Goal: Transaction & Acquisition: Purchase product/service

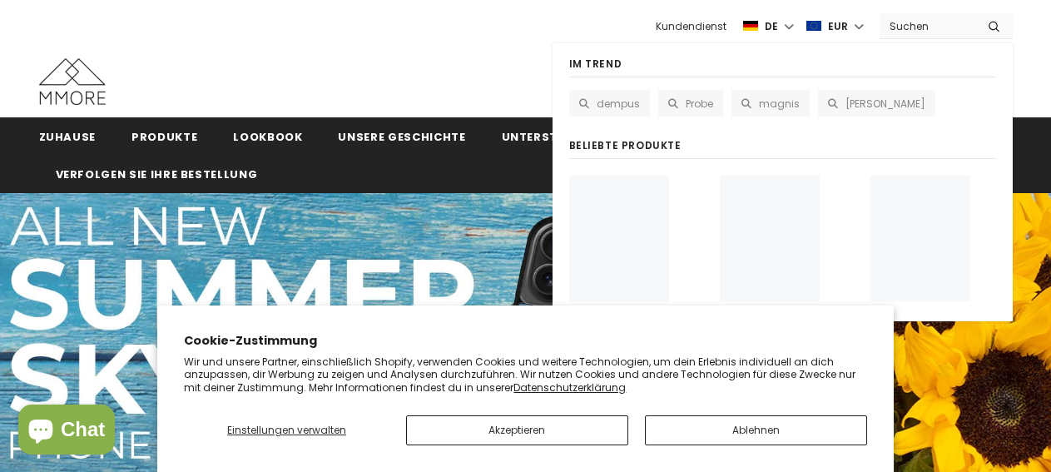
click at [917, 30] on input "Search Site" at bounding box center [928, 26] width 96 height 24
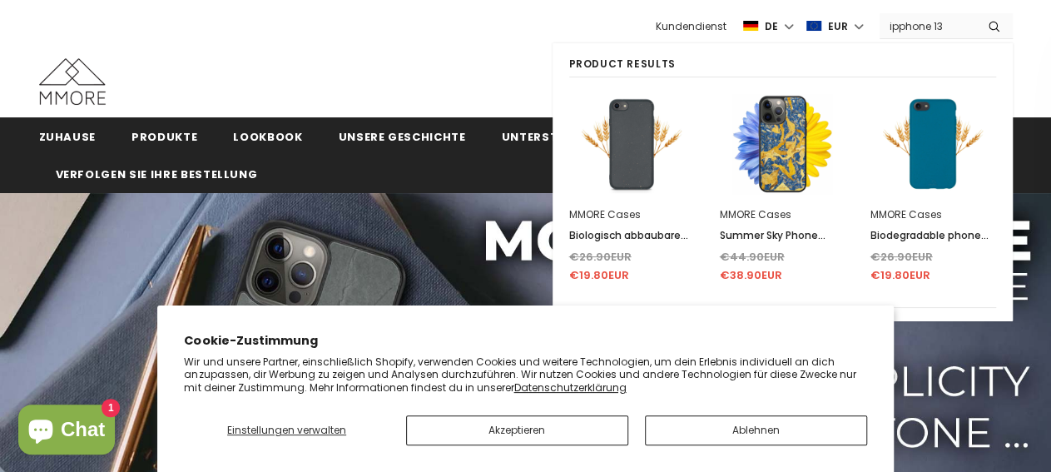
click at [898, 24] on input "ipphone 13" at bounding box center [928, 26] width 96 height 24
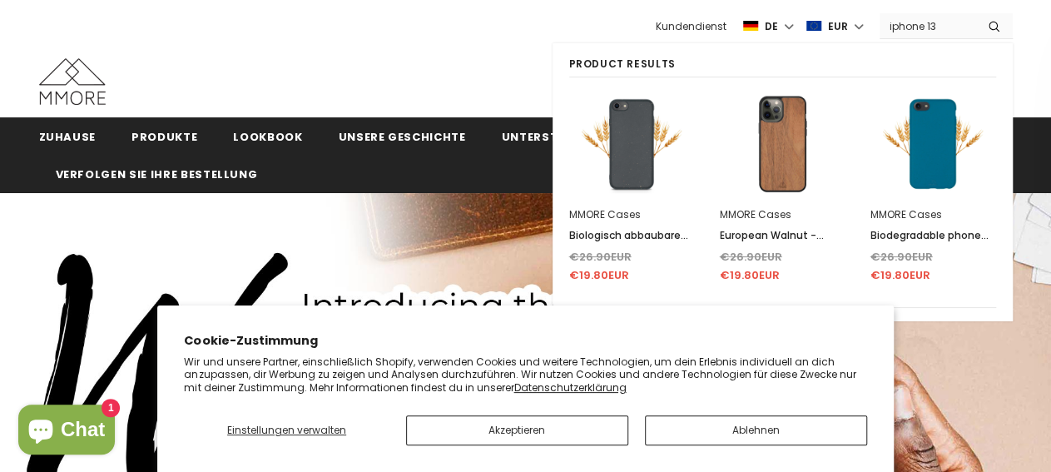
click at [946, 20] on input "iphone 13" at bounding box center [928, 26] width 96 height 24
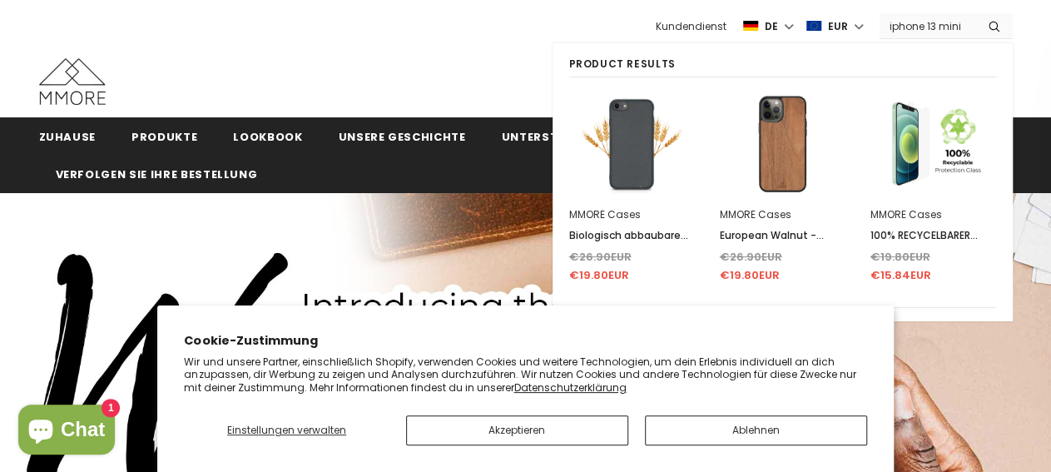
type input "iphone 13 mini"
click at [976, 13] on button "submit" at bounding box center [994, 25] width 37 height 25
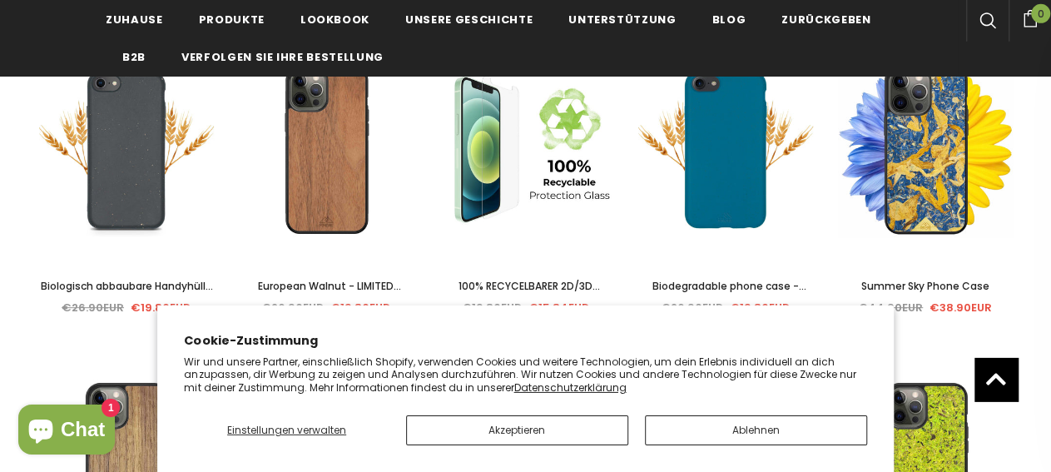
scroll to position [215, 0]
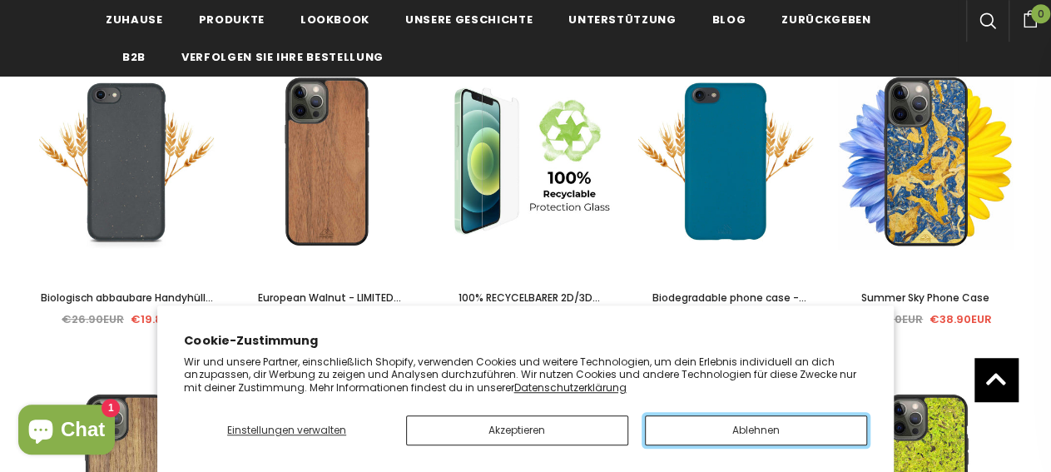
click at [714, 429] on button "Ablehnen" at bounding box center [756, 430] width 222 height 30
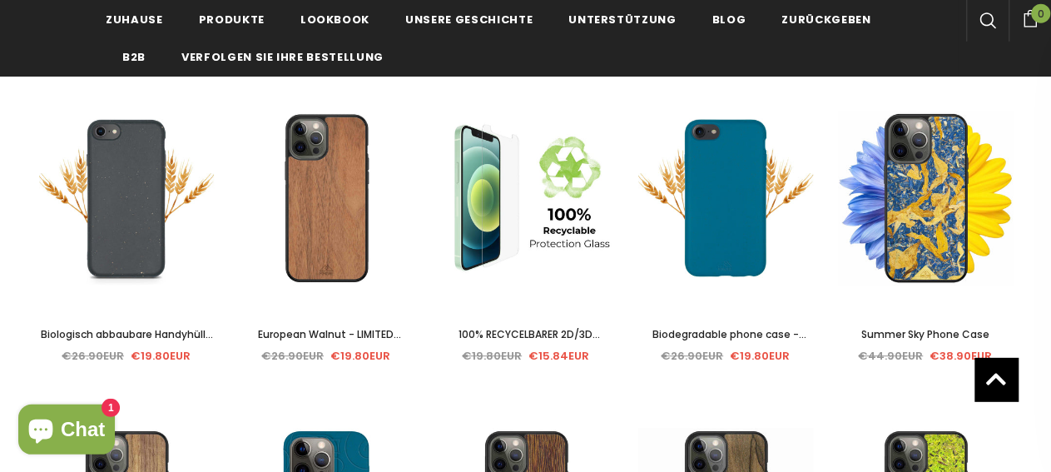
scroll to position [176, 0]
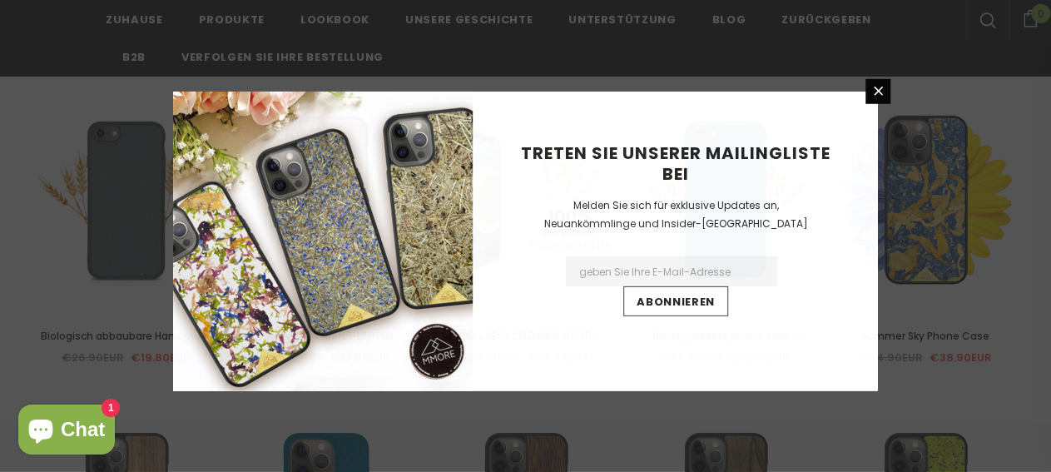
click at [930, 211] on div "Treten Sie unserer Mailingliste bei Melden Sie sich für exklusive Updates an, N…" at bounding box center [525, 236] width 1051 height 472
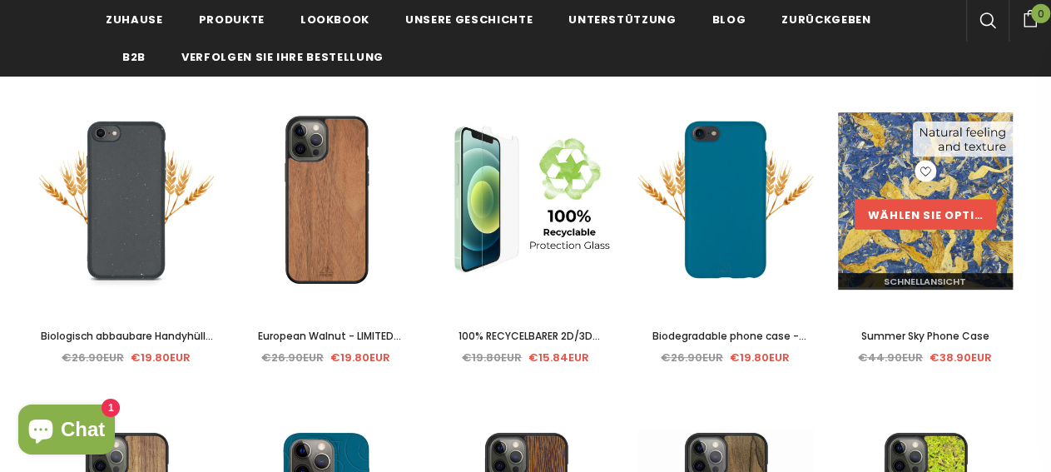
click at [925, 211] on link "Wählen Sie Optionen" at bounding box center [926, 214] width 142 height 30
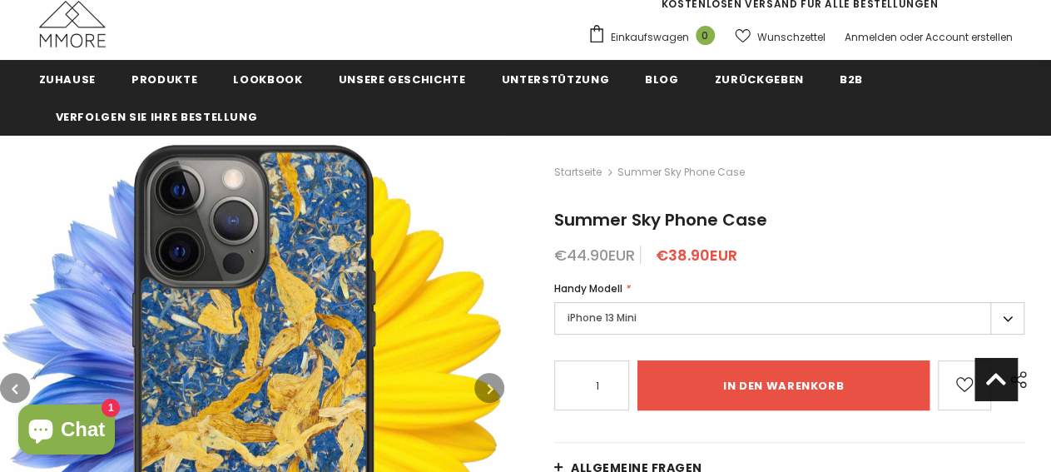
scroll to position [32, 0]
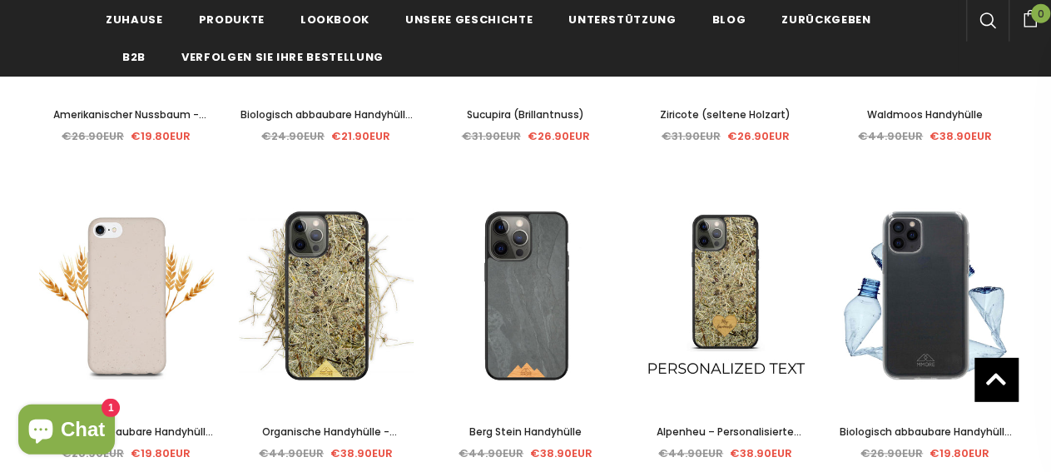
scroll to position [716, 0]
drag, startPoint x: 1050, startPoint y: 161, endPoint x: 1059, endPoint y: 137, distance: 26.3
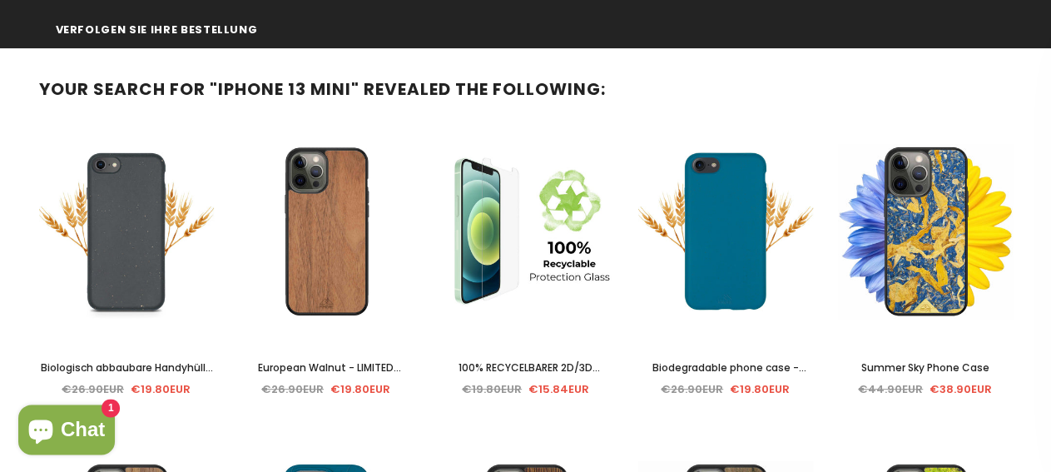
scroll to position [0, 0]
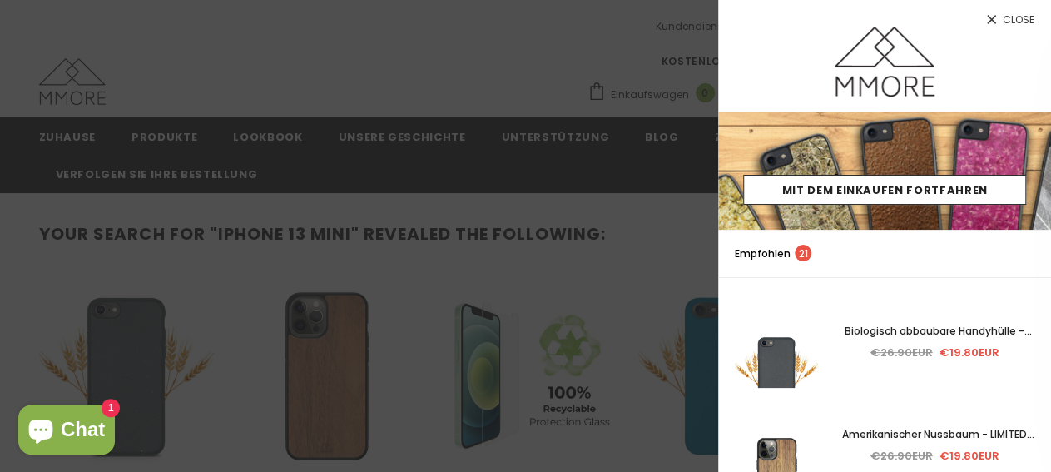
click at [1000, 7] on link "Close" at bounding box center [884, 13] width 333 height 27
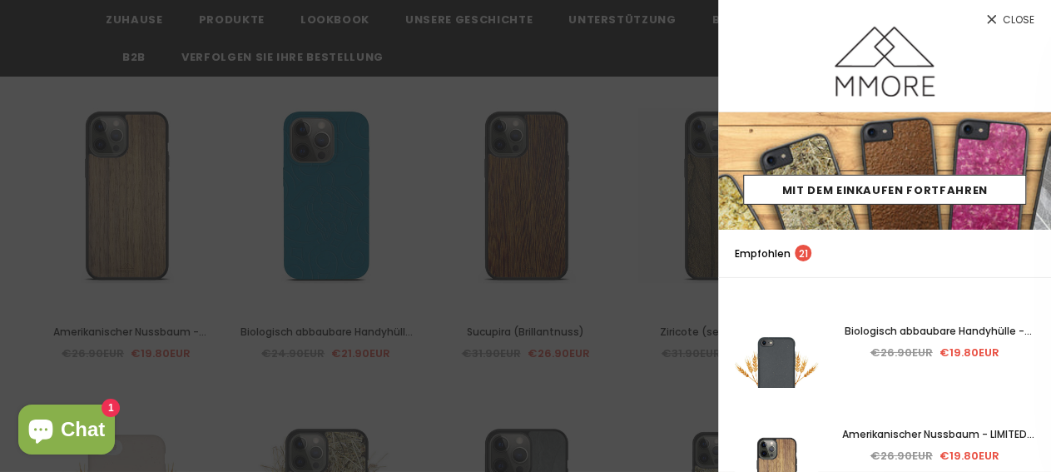
scroll to position [508, 0]
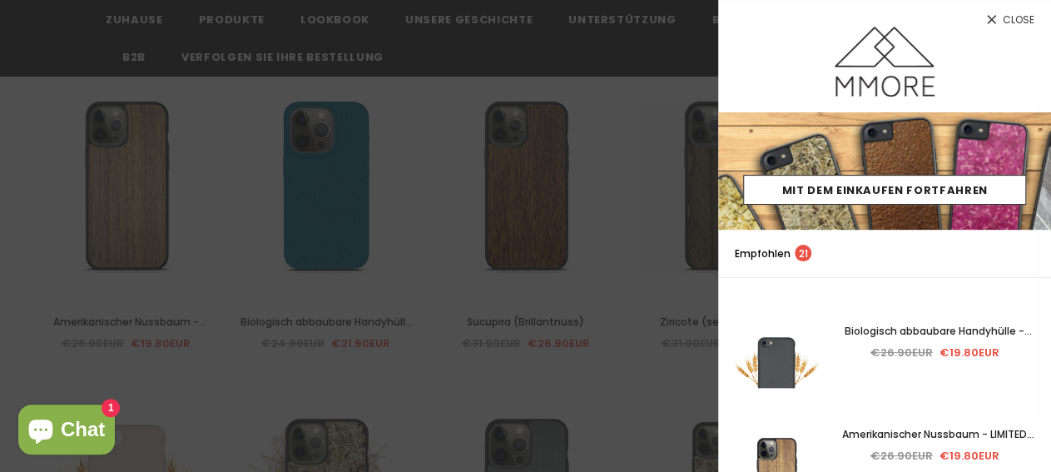
click at [1004, 15] on span "Close" at bounding box center [1019, 20] width 32 height 10
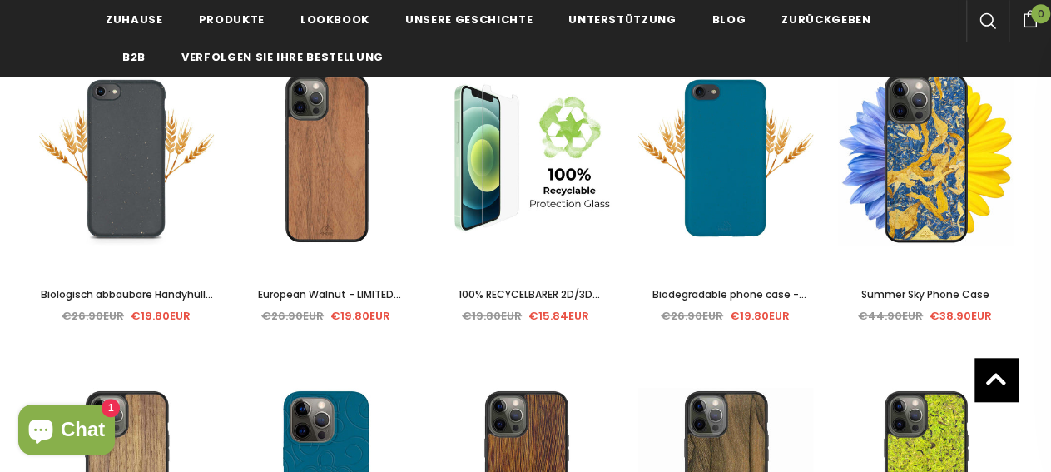
scroll to position [0, 0]
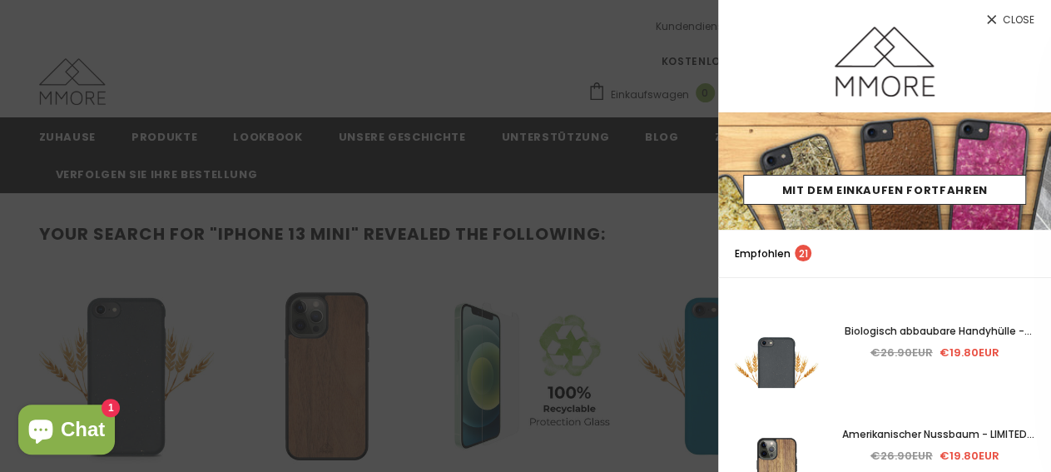
click at [987, 22] on icon at bounding box center [991, 19] width 9 height 9
click at [579, 51] on div at bounding box center [525, 236] width 1051 height 472
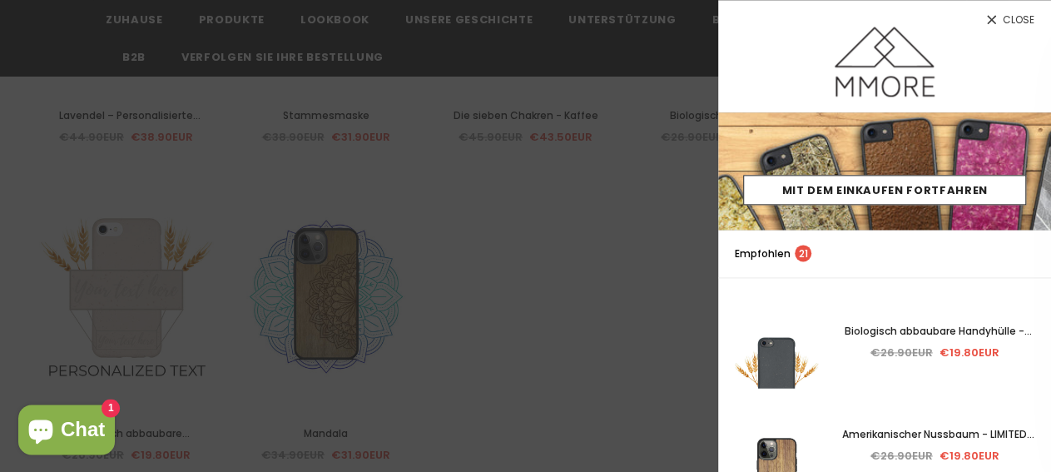
scroll to position [4527, 0]
click at [629, 380] on div at bounding box center [525, 236] width 1051 height 472
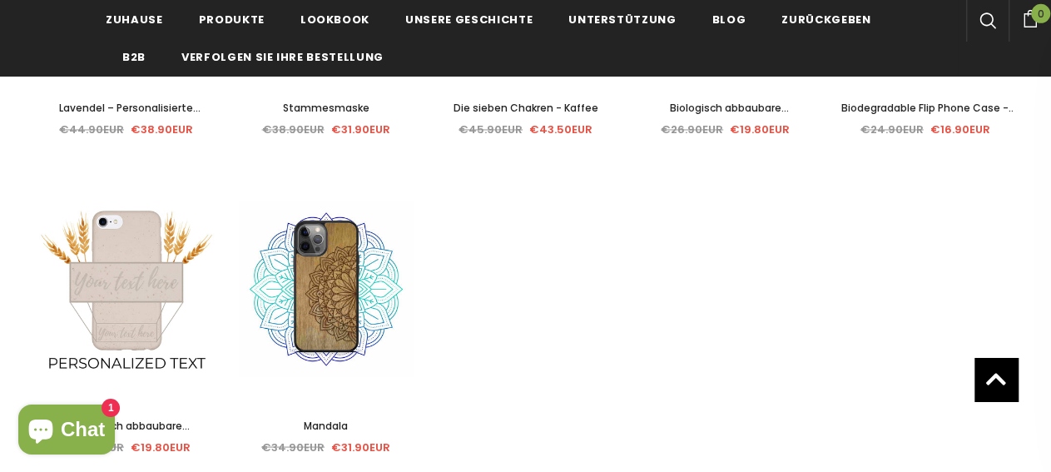
drag, startPoint x: 1050, startPoint y: 390, endPoint x: 1055, endPoint y: 422, distance: 32.7
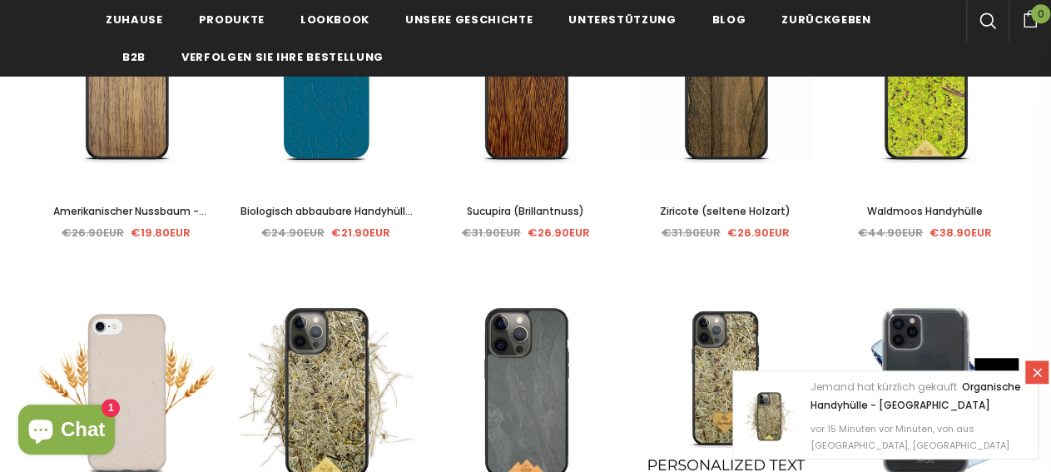
scroll to position [0, 0]
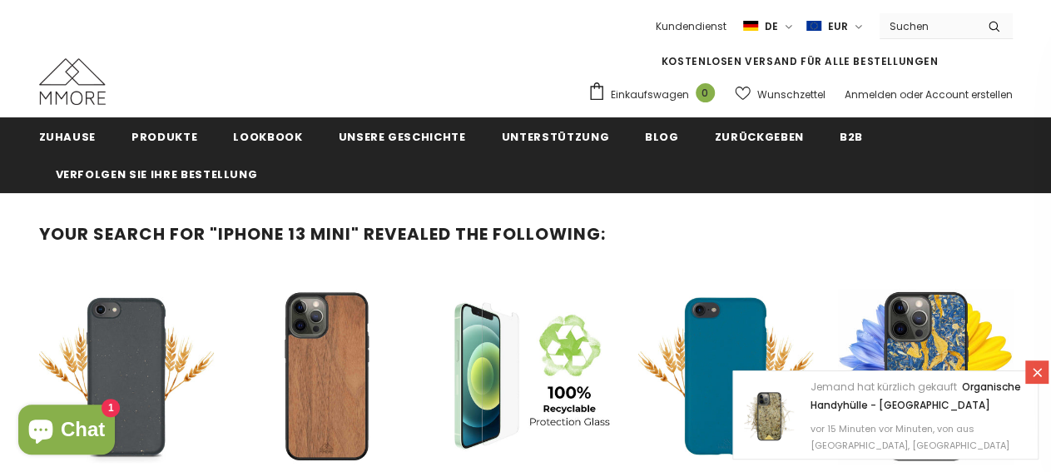
click at [1036, 380] on link at bounding box center [1037, 371] width 23 height 23
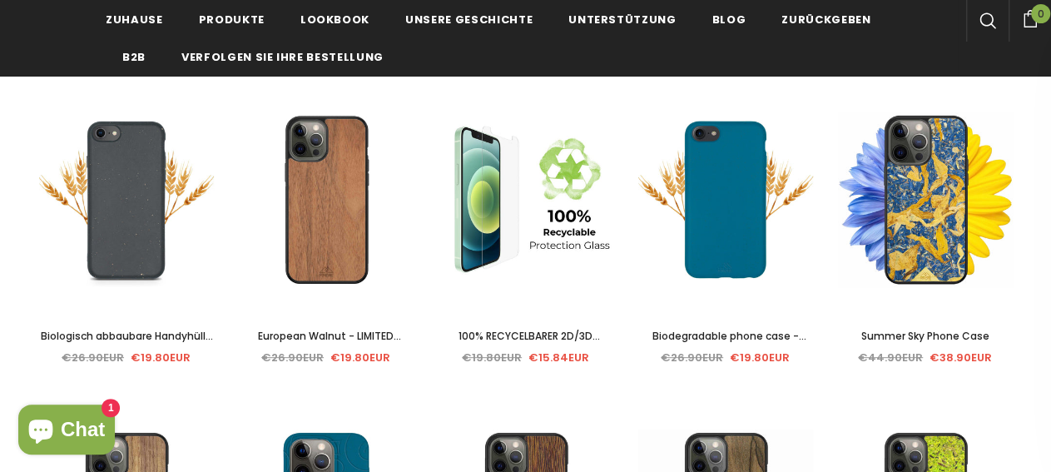
scroll to position [250, 0]
